Goal: Obtain resource: Download file/media

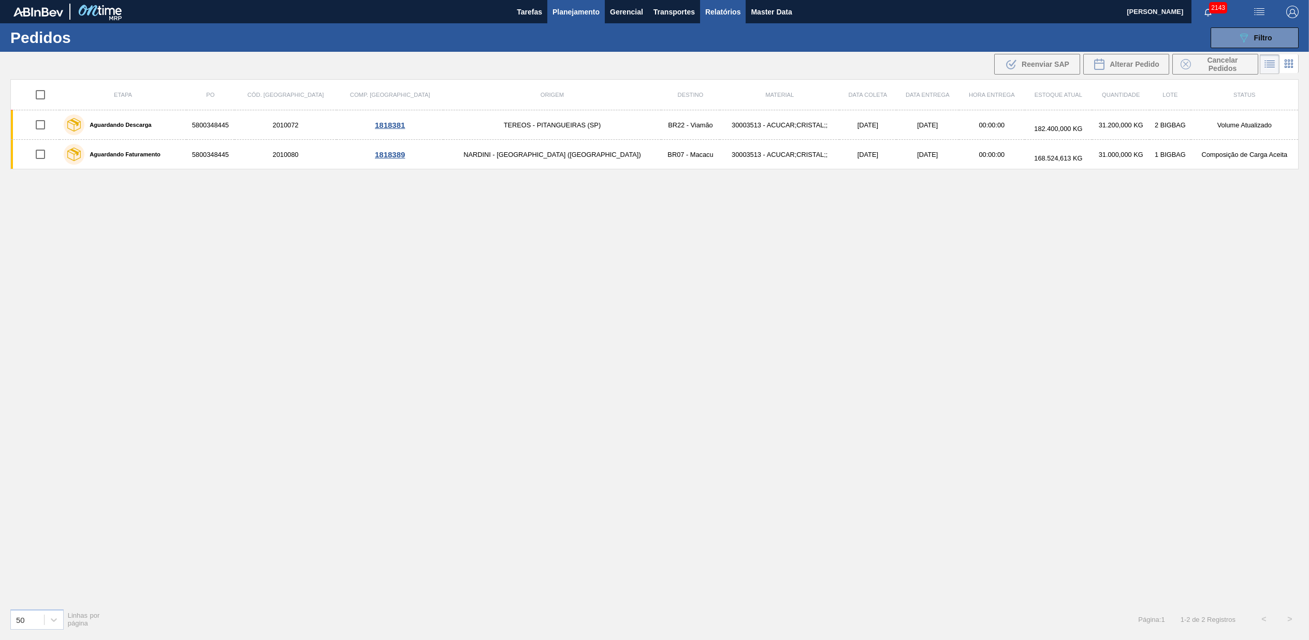
click at [728, 16] on span "Relatórios" at bounding box center [722, 12] width 35 height 12
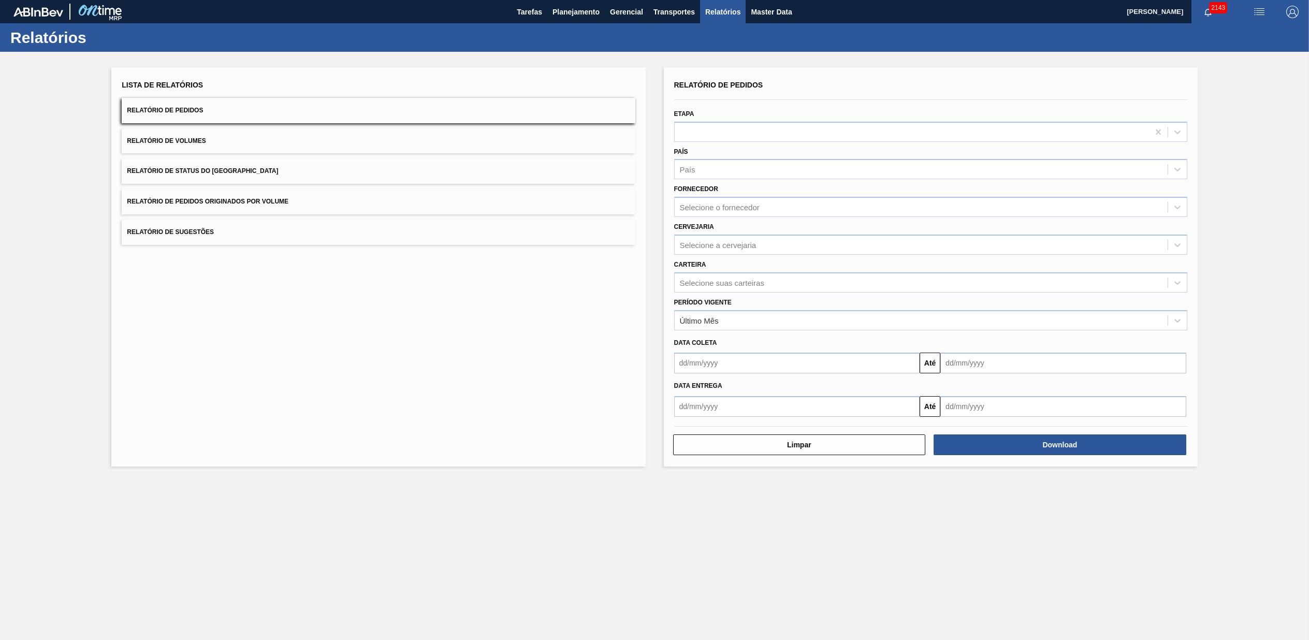
click at [223, 201] on span "Relatório de Pedidos Originados por Volume" at bounding box center [208, 201] width 162 height 7
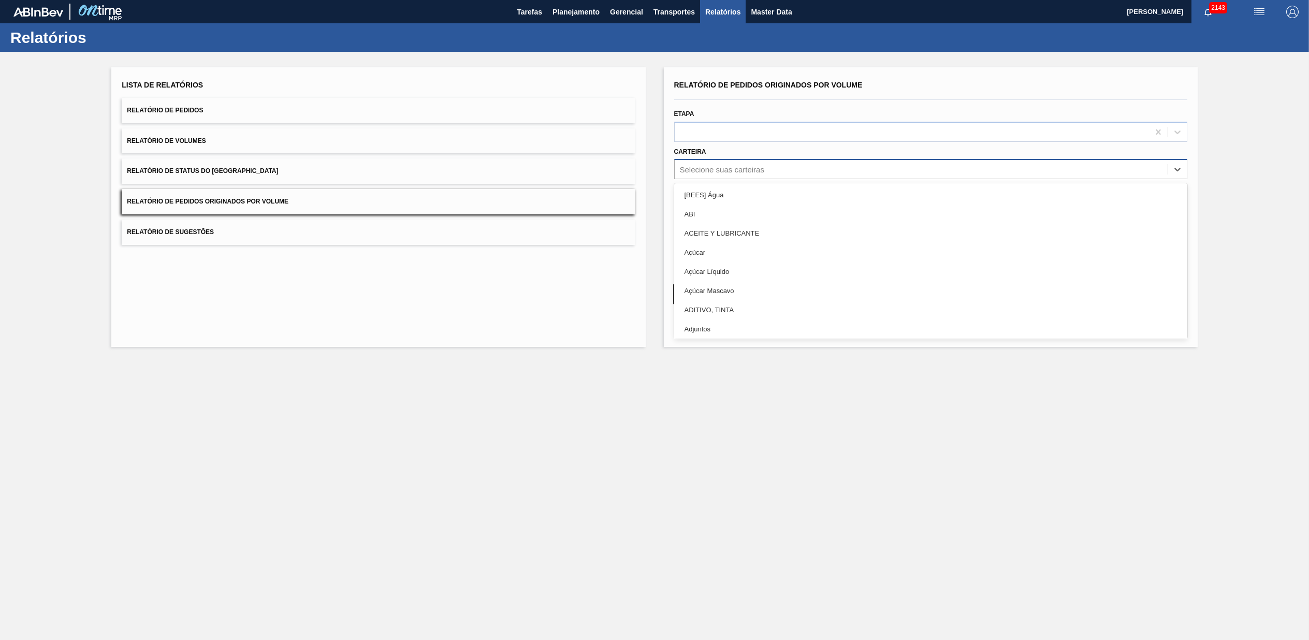
click at [729, 164] on div "Selecione suas carteiras" at bounding box center [921, 169] width 493 height 15
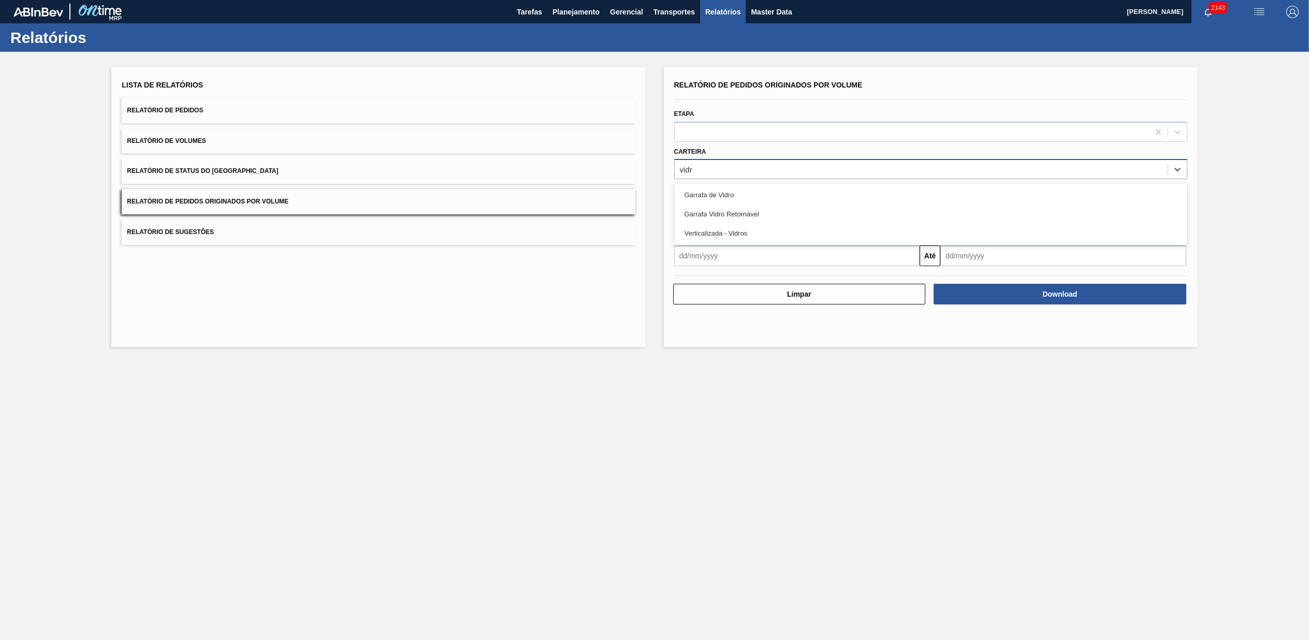
type input "vidro"
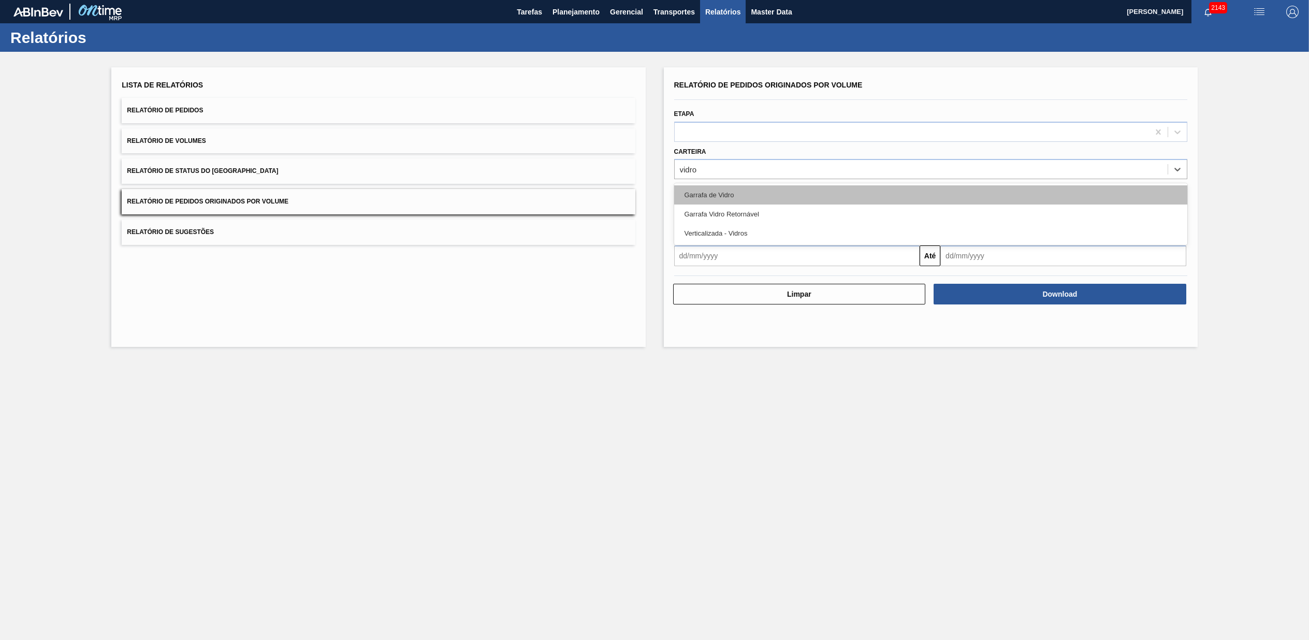
click at [748, 194] on div "Garrafa de Vidro" at bounding box center [930, 194] width 513 height 19
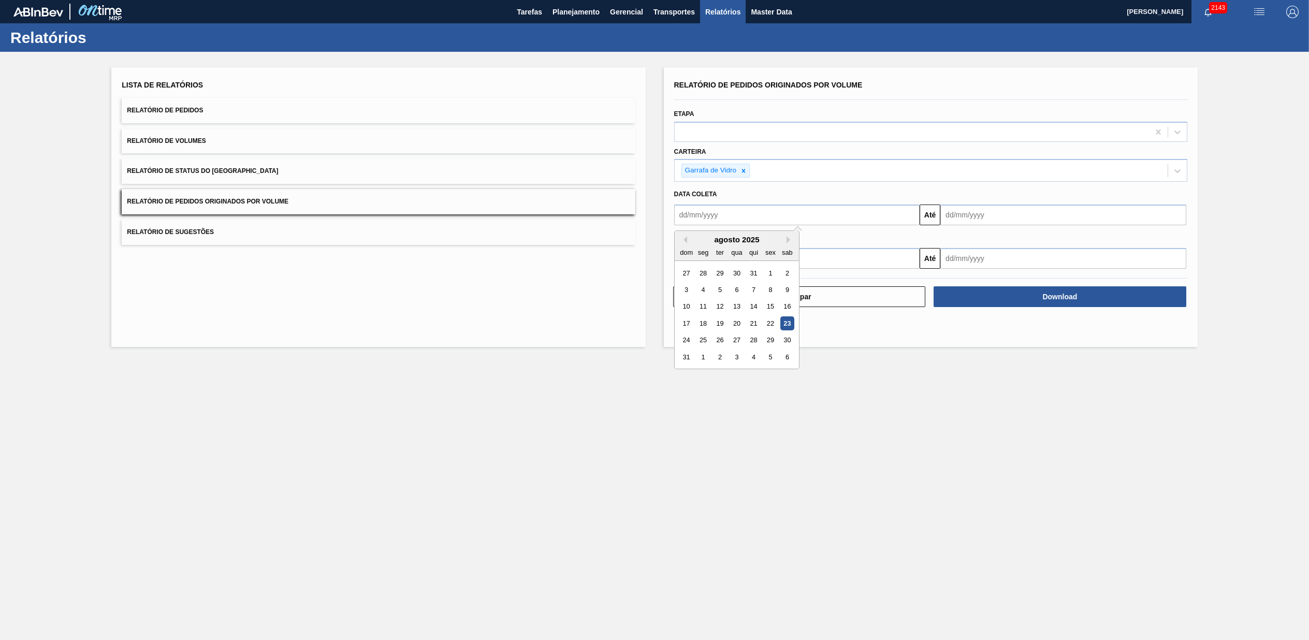
click at [750, 217] on input "text" at bounding box center [797, 215] width 246 height 21
type input "[DATE]"
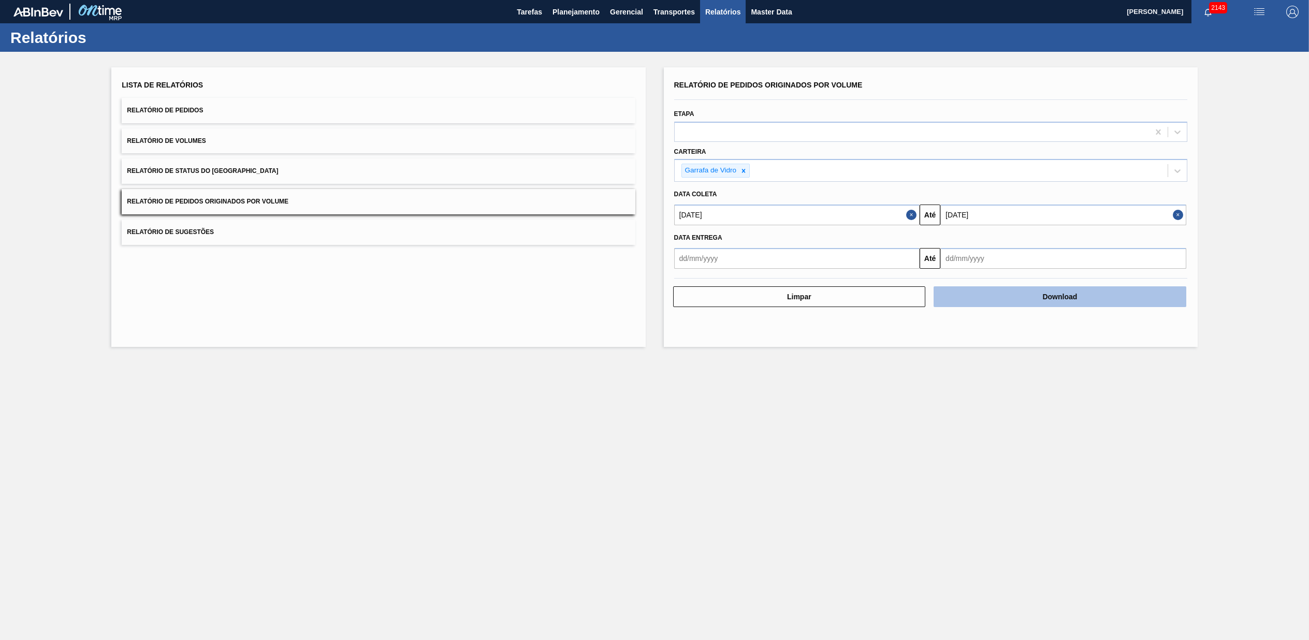
click at [1033, 289] on button "Download" at bounding box center [1060, 296] width 253 height 21
drag, startPoint x: 549, startPoint y: 372, endPoint x: 550, endPoint y: 367, distance: 5.3
click at [549, 369] on main "Tarefas Planejamento Gerencial Transportes Relatórios Master Data [PERSON_NAME]…" at bounding box center [654, 320] width 1309 height 640
click at [748, 172] on div "Garrafa de Vidro" at bounding box center [715, 171] width 69 height 14
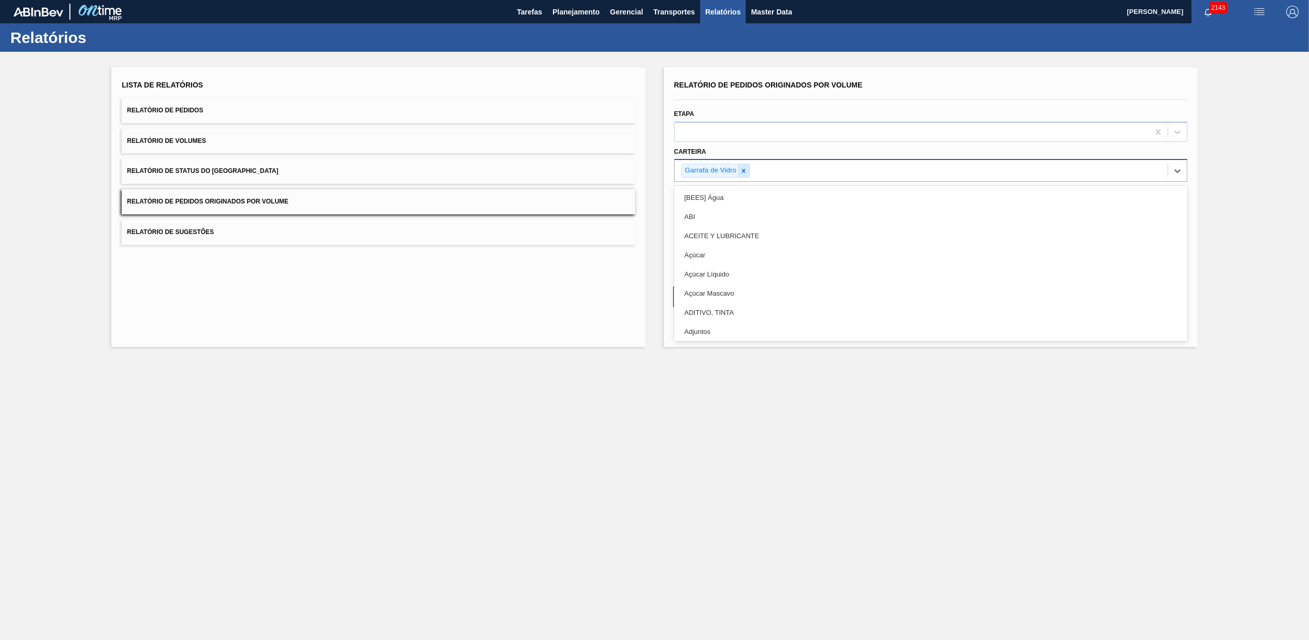
click at [748, 172] on div at bounding box center [743, 170] width 11 height 13
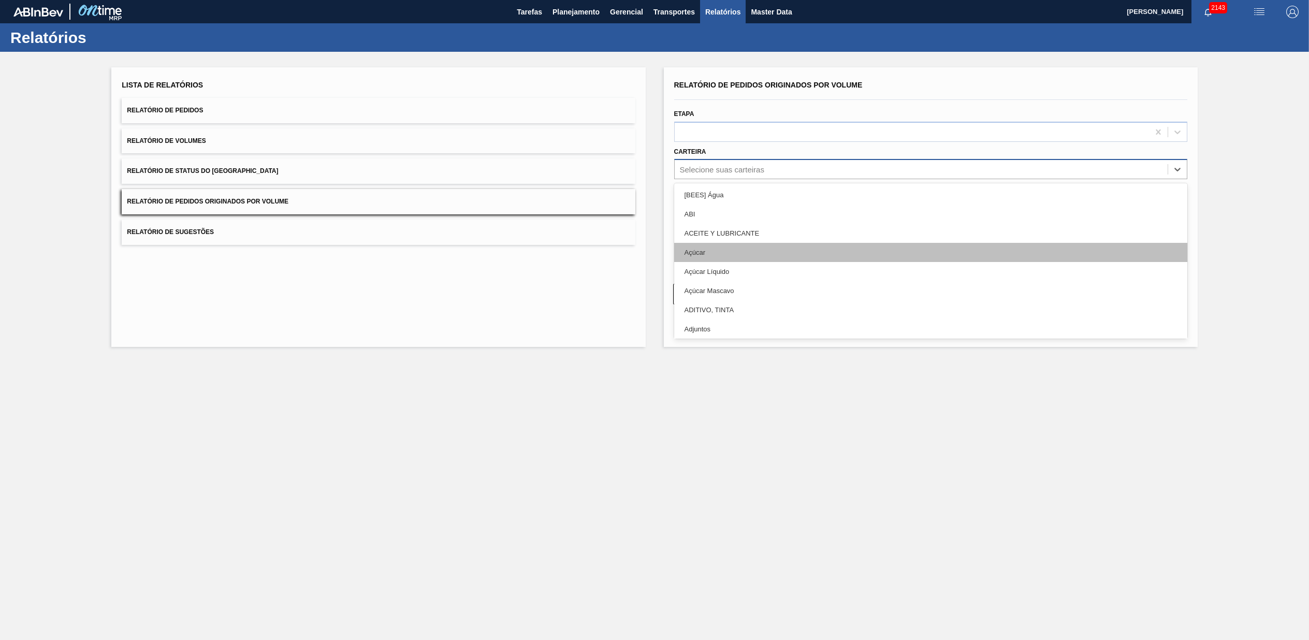
click at [702, 248] on div "Açúcar" at bounding box center [930, 252] width 513 height 19
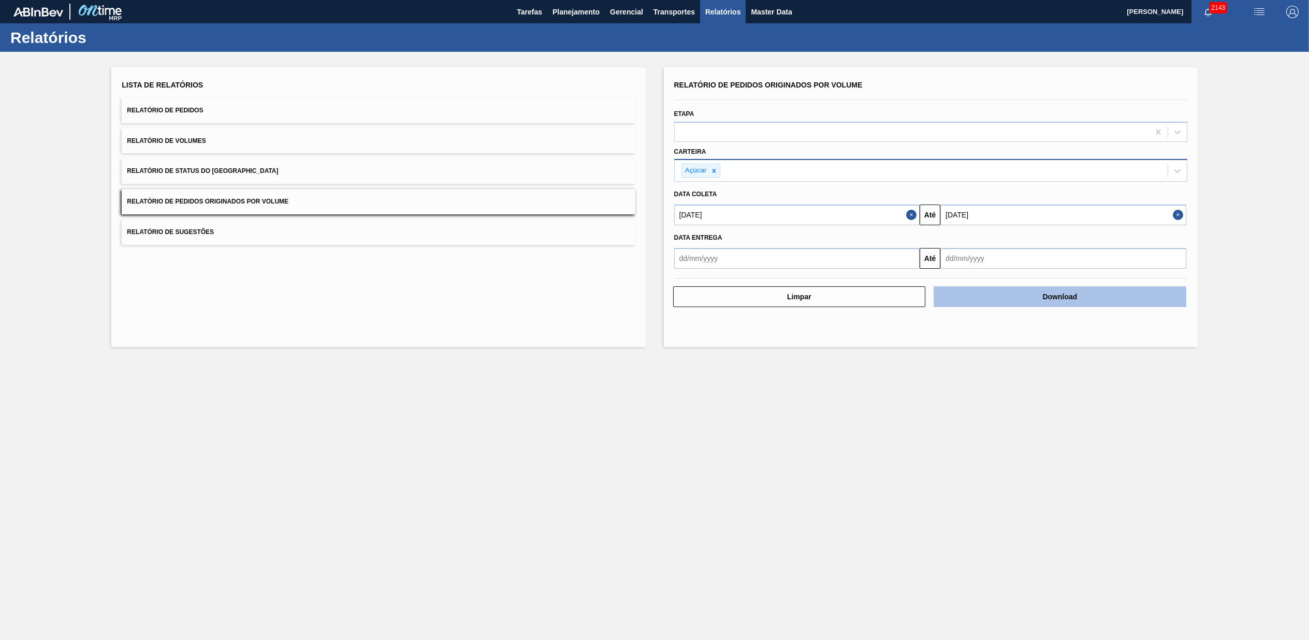
click at [1086, 288] on button "Download" at bounding box center [1060, 296] width 253 height 21
